Goal: Task Accomplishment & Management: Use online tool/utility

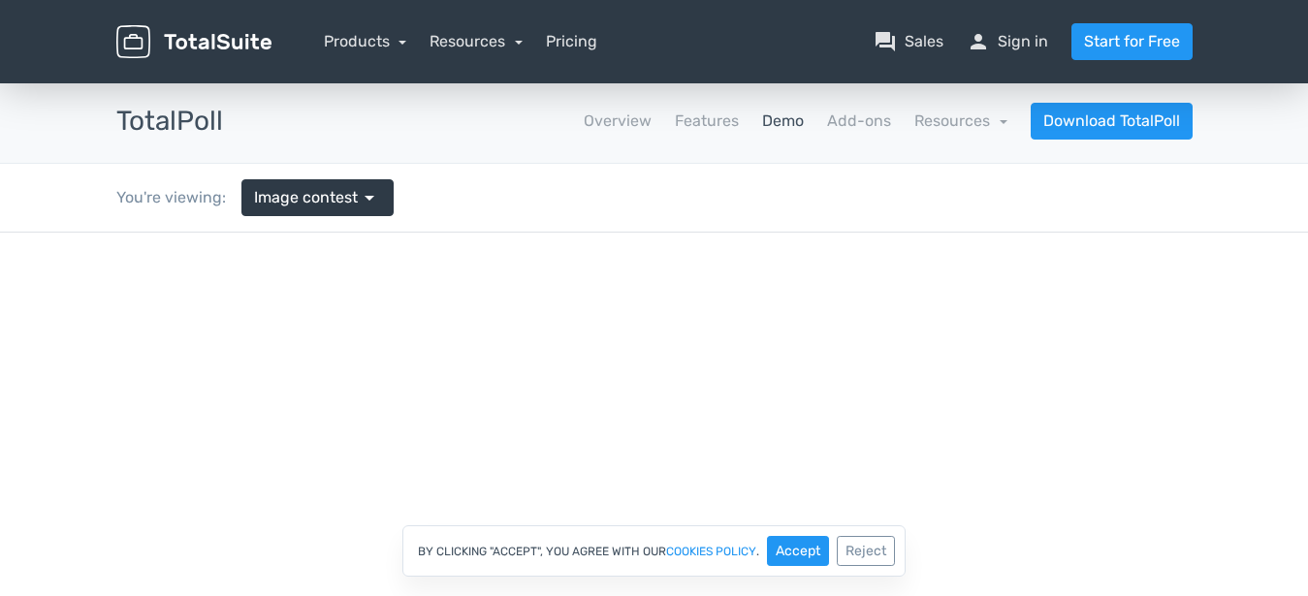
click at [881, 175] on div "You're viewing: Image contest arrow_drop_down" at bounding box center [655, 198] width 1106 height 68
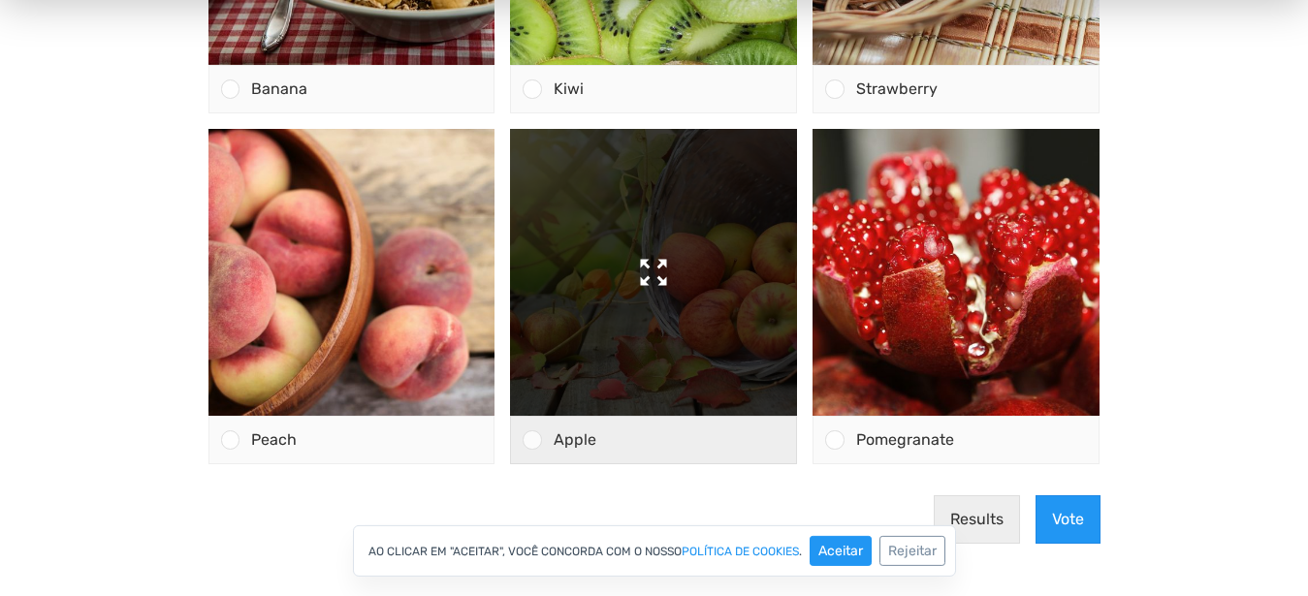
scroll to position [396, 0]
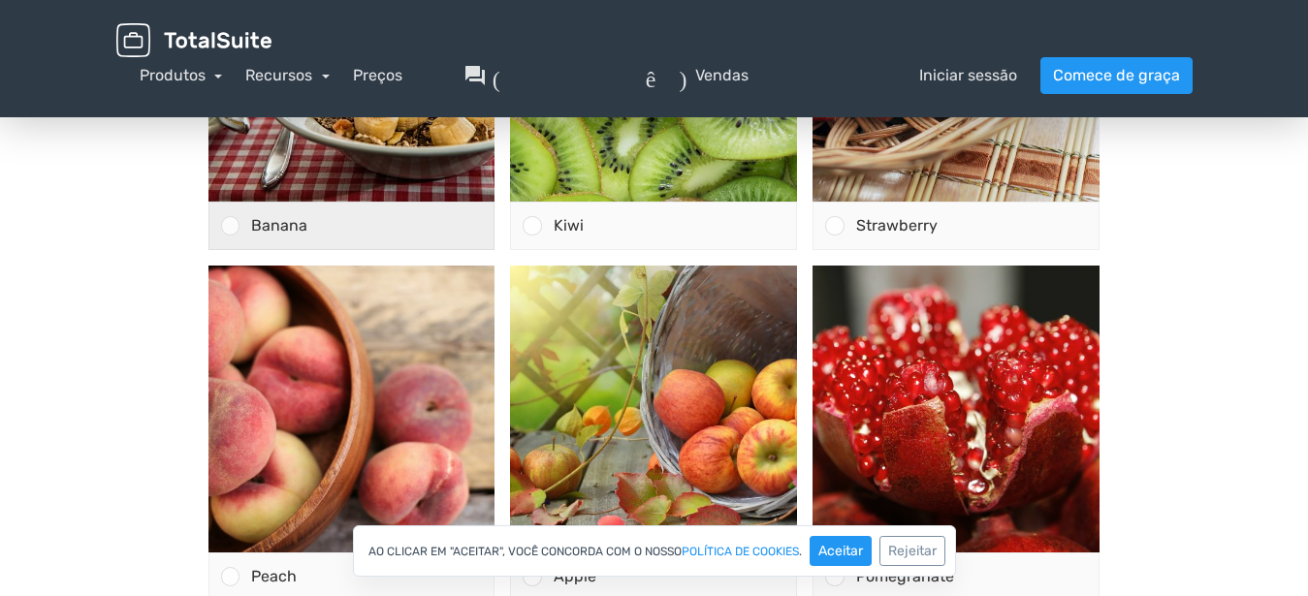
click at [228, 225] on div at bounding box center [230, 225] width 18 height 18
click at [230, 226] on input "Banana" at bounding box center [230, 226] width 0 height 0
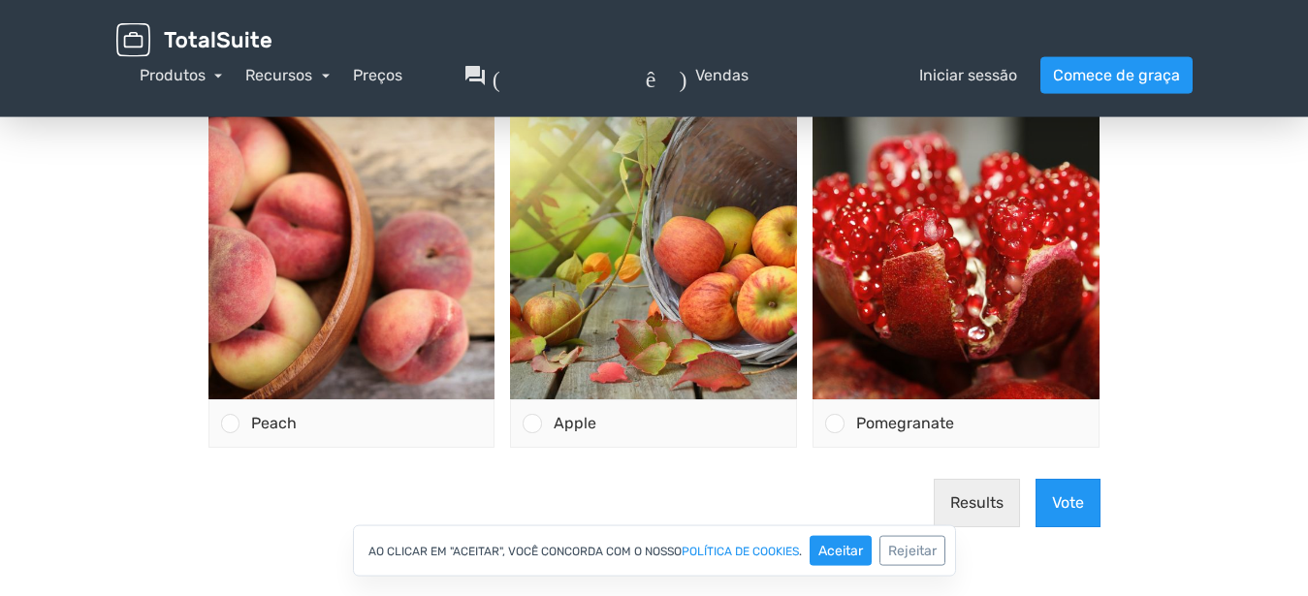
scroll to position [692, 0]
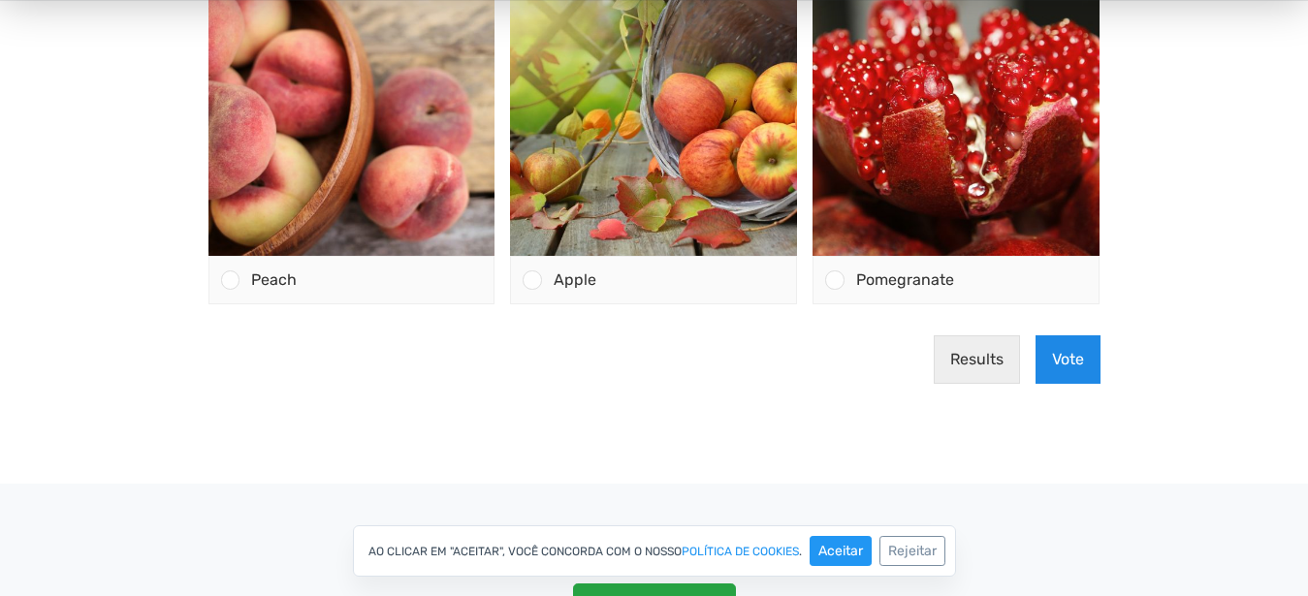
click at [1062, 358] on button "Vote" at bounding box center [1068, 360] width 65 height 48
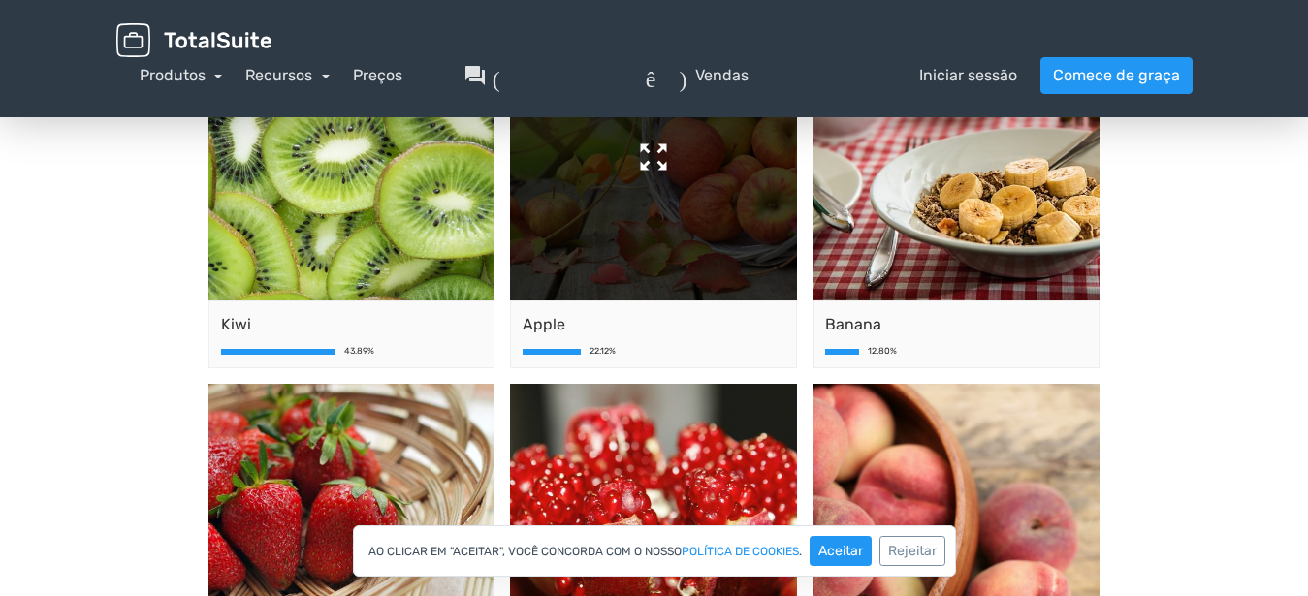
scroll to position [0, 0]
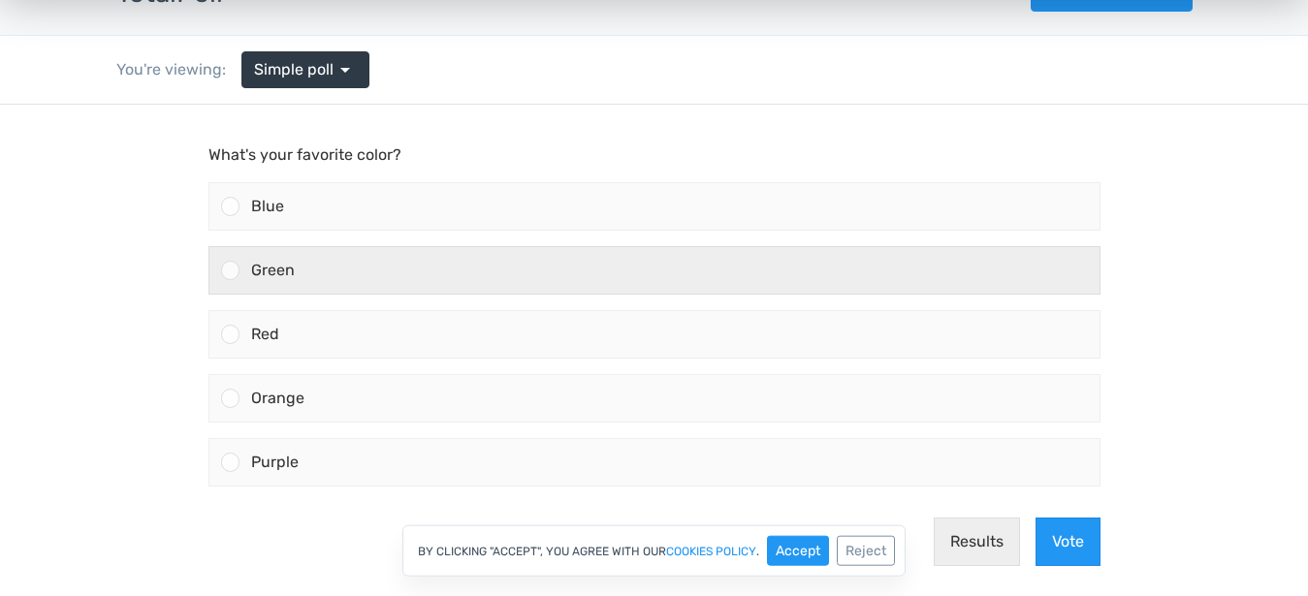
scroll to position [99, 0]
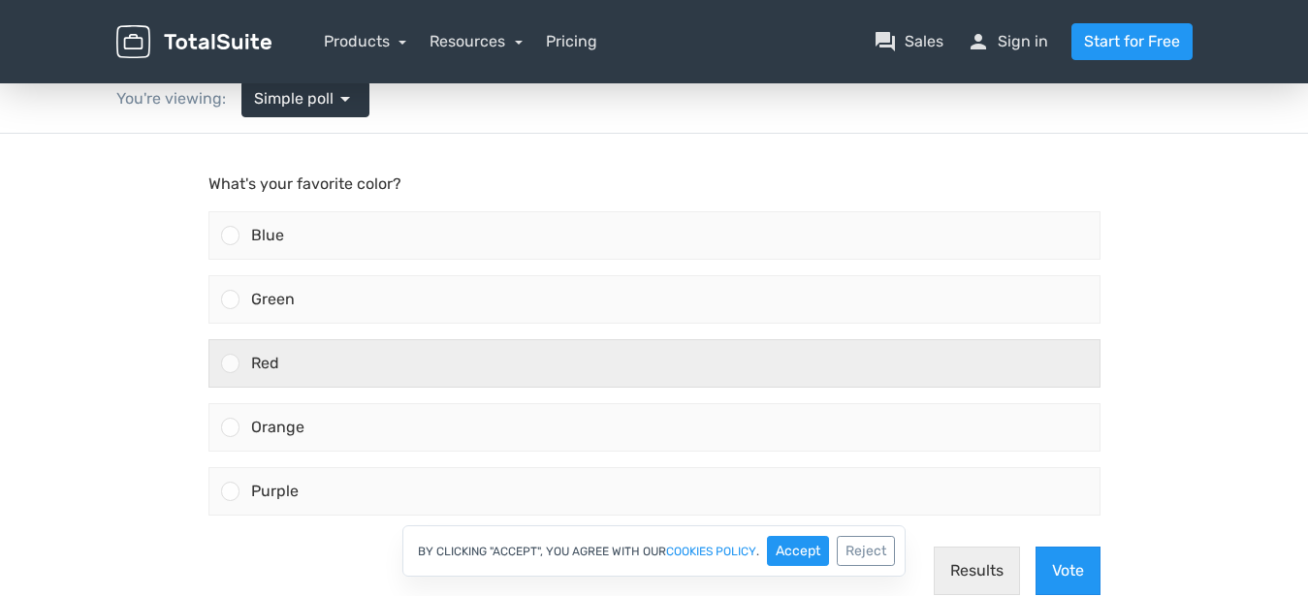
click at [231, 365] on div at bounding box center [230, 363] width 18 height 18
click at [230, 364] on input "Red" at bounding box center [230, 364] width 0 height 0
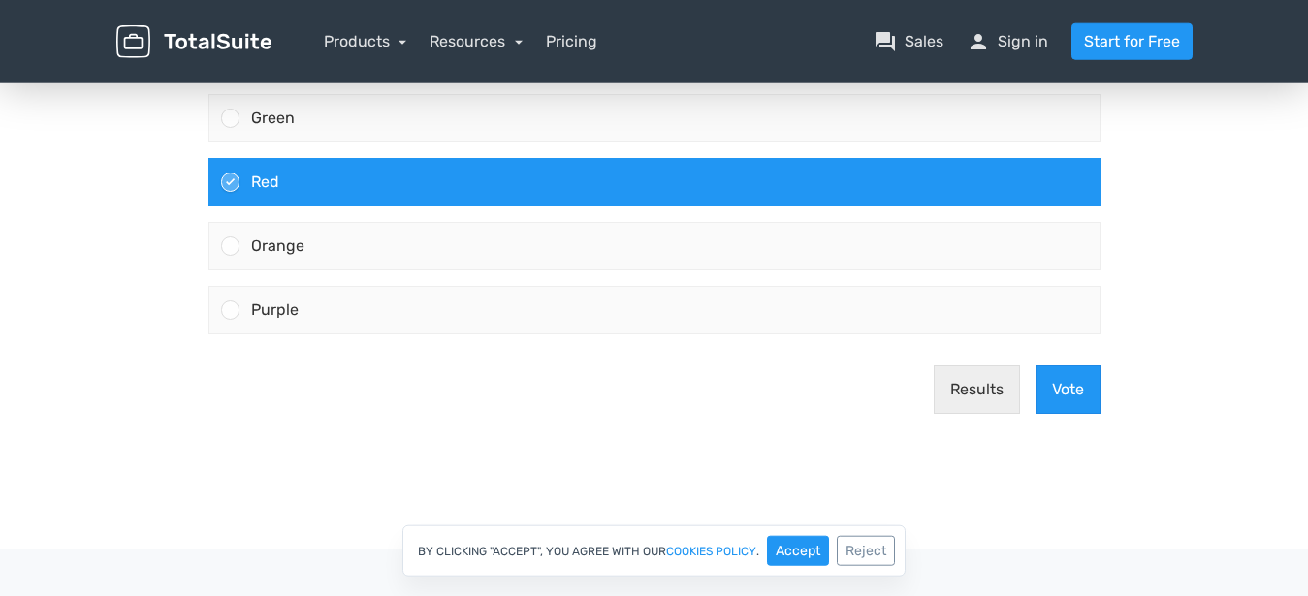
scroll to position [297, 0]
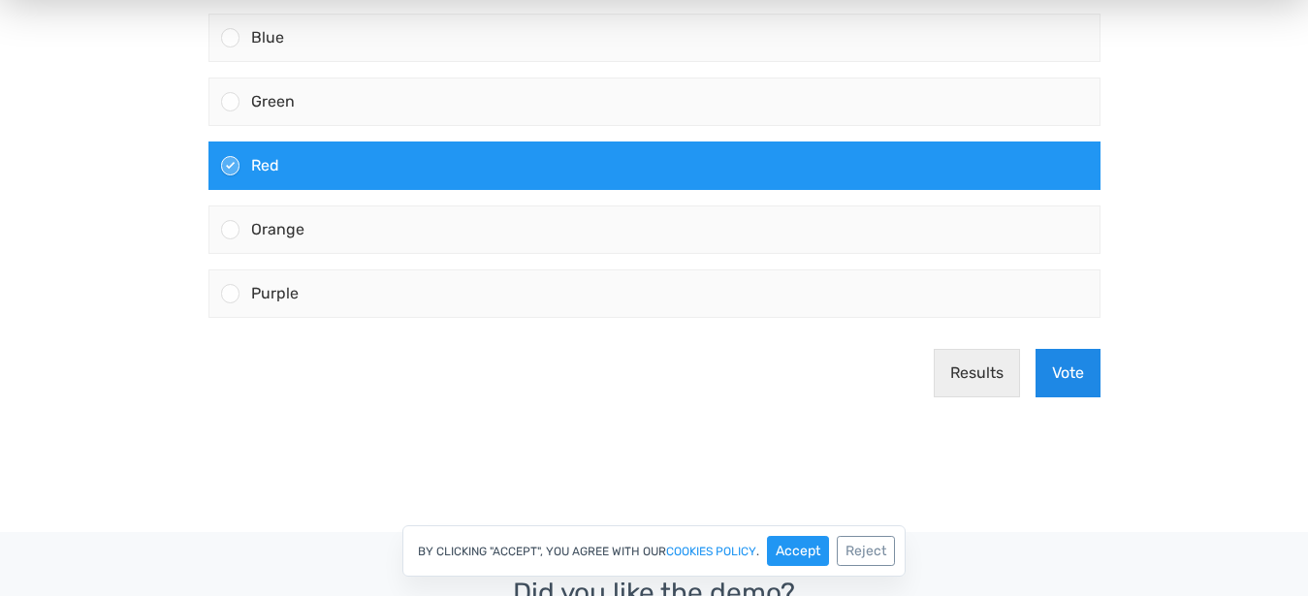
click at [1069, 378] on button "Vote" at bounding box center [1068, 373] width 65 height 48
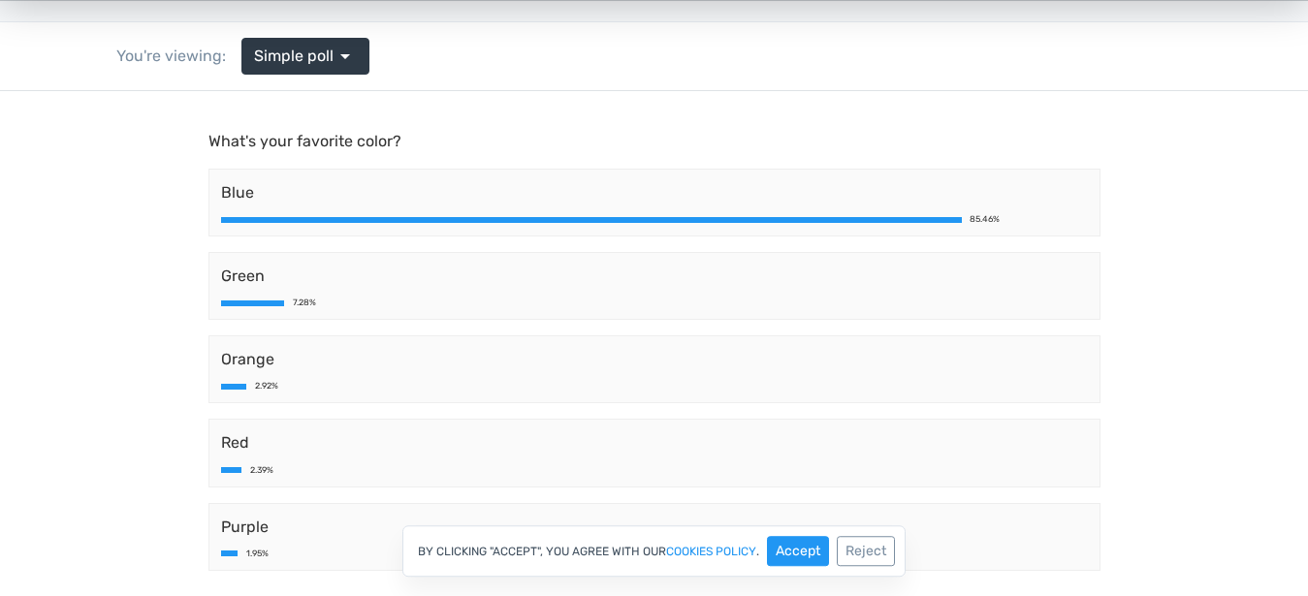
scroll to position [0, 0]
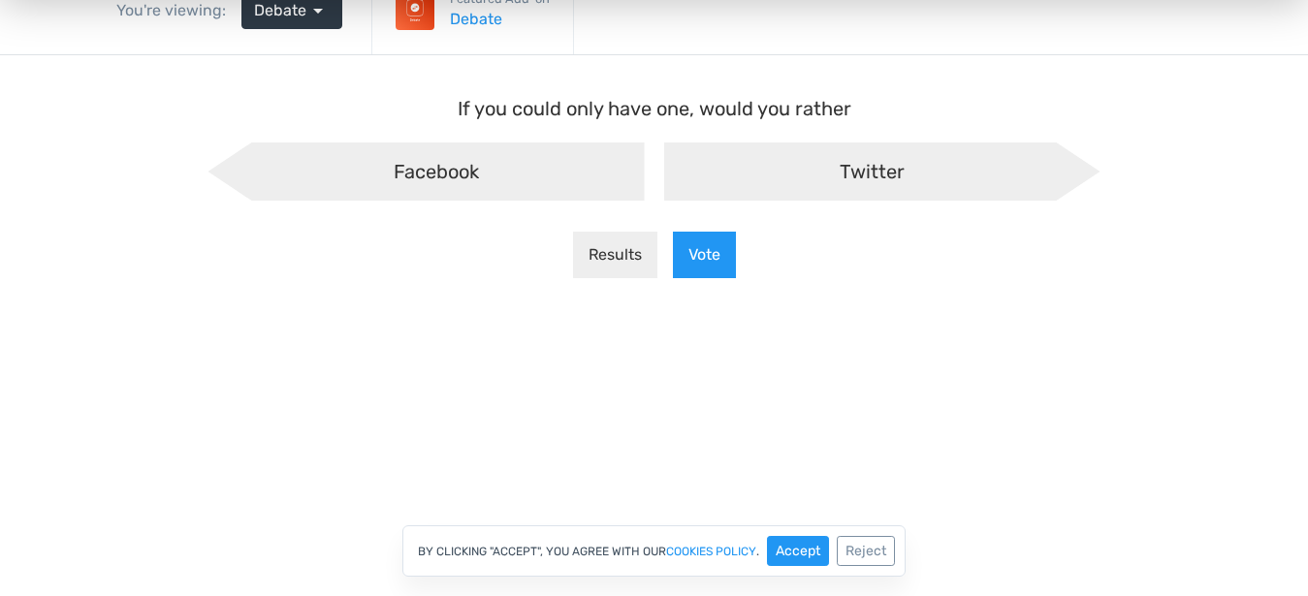
click at [441, 170] on span "Facebook" at bounding box center [436, 171] width 85 height 23
click at [241, 165] on input "Facebook" at bounding box center [234, 158] width 13 height 13
radio input "true"
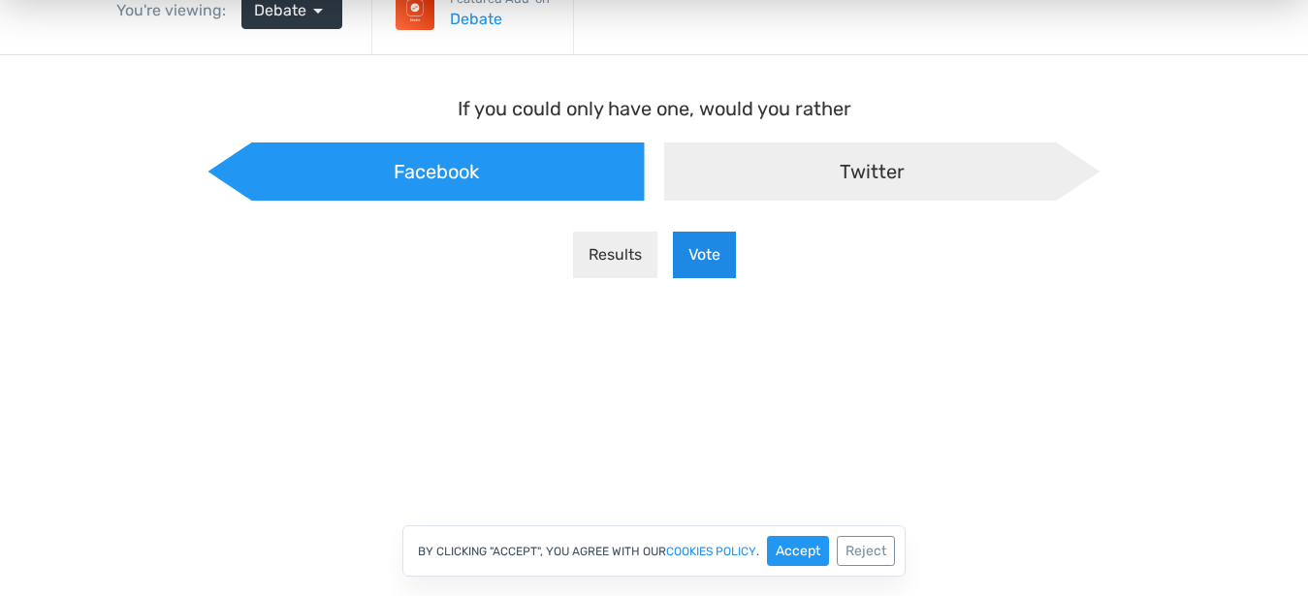
click at [720, 251] on button "Vote" at bounding box center [704, 255] width 63 height 47
click at [720, 251] on main "If you could only have one, would you rather Facebook Twitter Results Vote" at bounding box center [654, 193] width 931 height 277
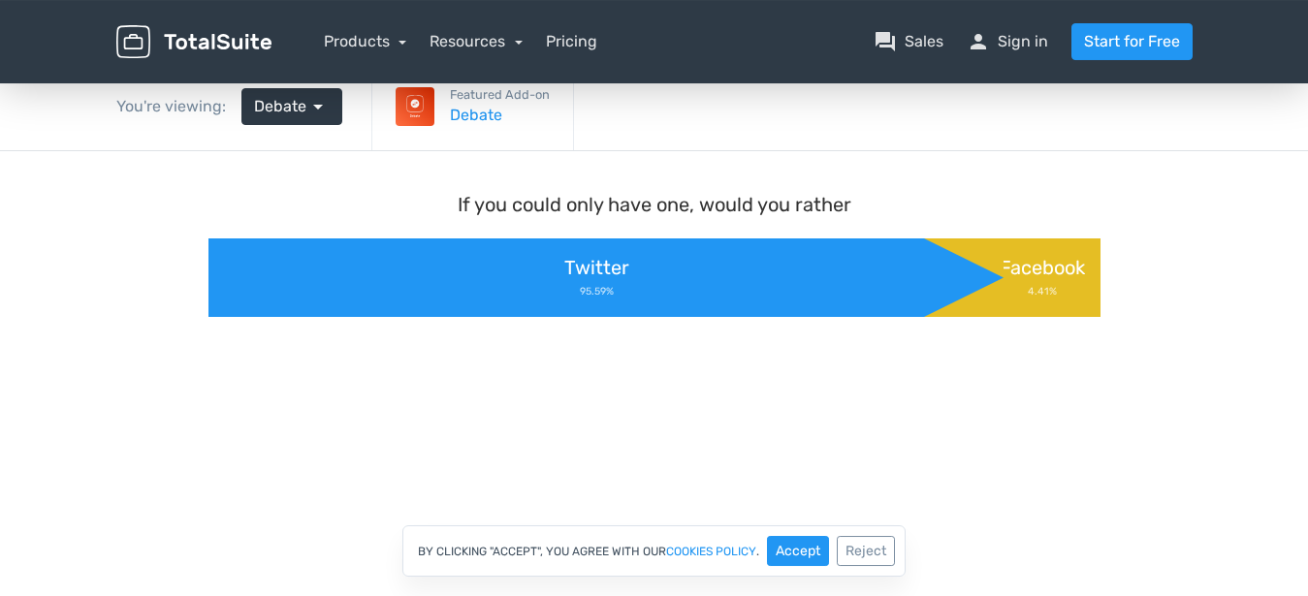
scroll to position [99, 0]
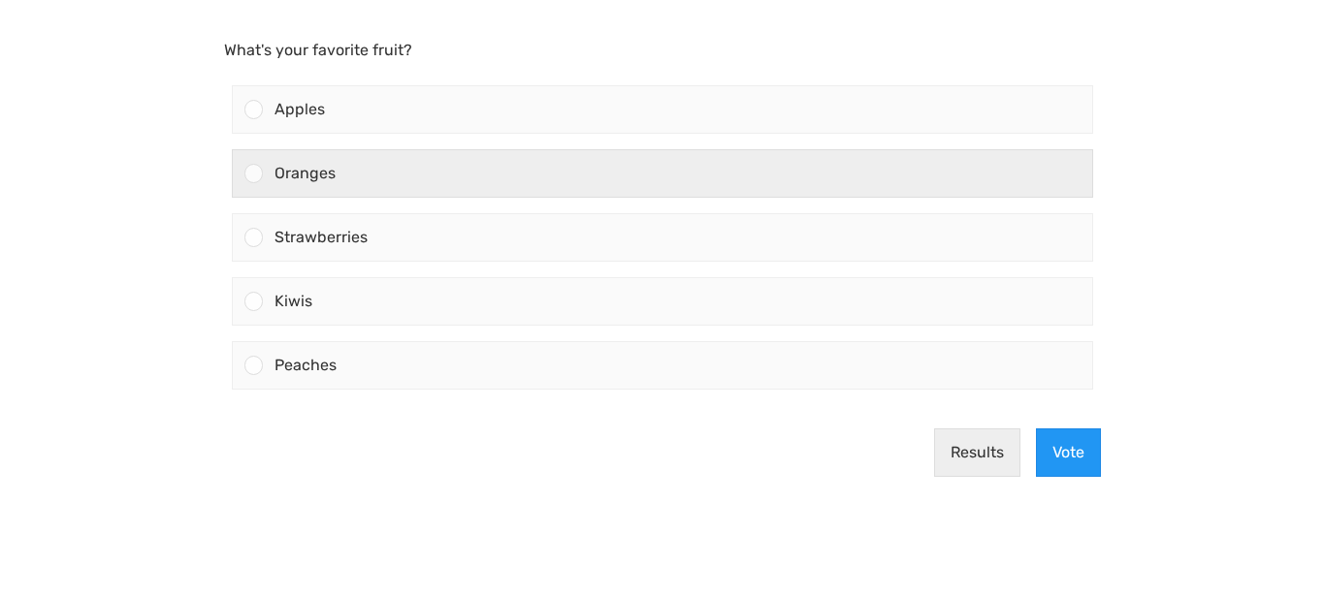
click at [256, 176] on div at bounding box center [253, 173] width 18 height 18
click at [254, 174] on input "Oranges" at bounding box center [254, 174] width 0 height 0
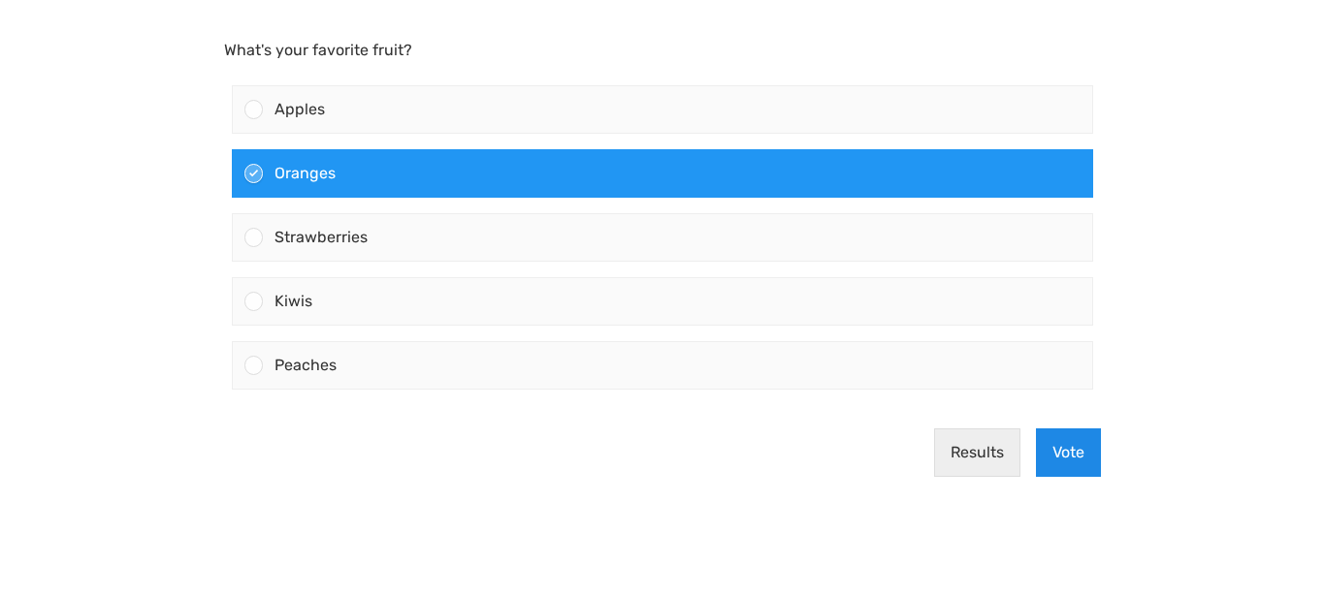
click at [1070, 444] on button "Vote" at bounding box center [1068, 453] width 65 height 48
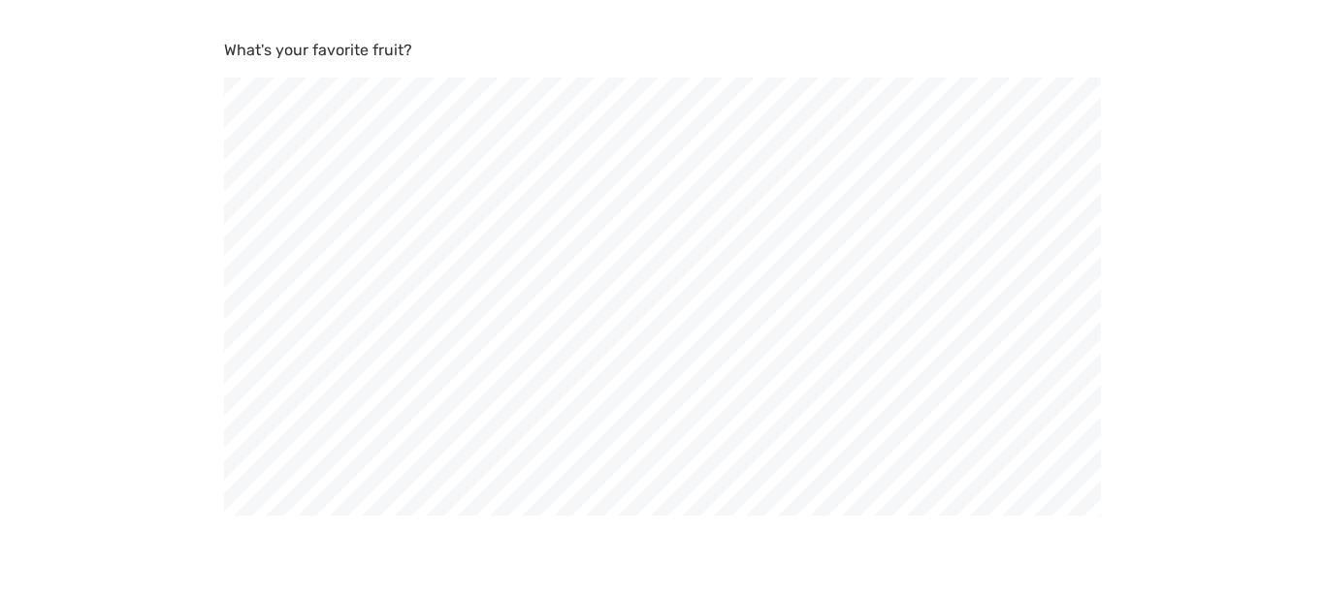
scroll to position [596, 1325]
